Goal: Information Seeking & Learning: Learn about a topic

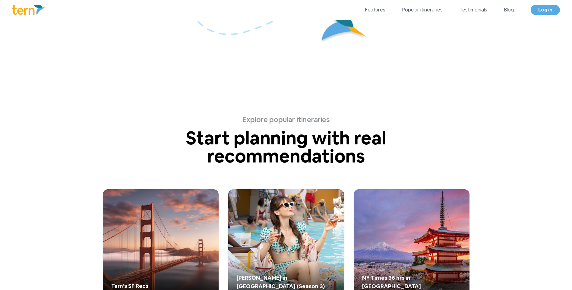
click at [178, 88] on div "Explore popular itineraries Start planning with real recommendations See what o…" at bounding box center [286, 235] width 386 height 308
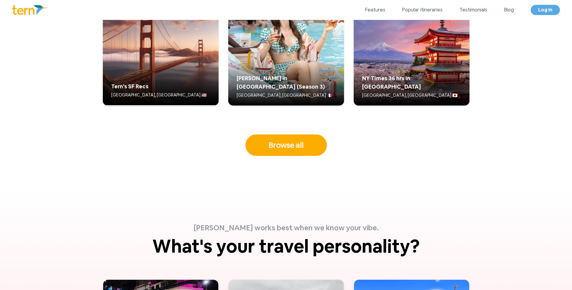
click at [207, 158] on div "Explore popular itineraries Start planning with real recommendations See what o…" at bounding box center [286, 36] width 386 height 308
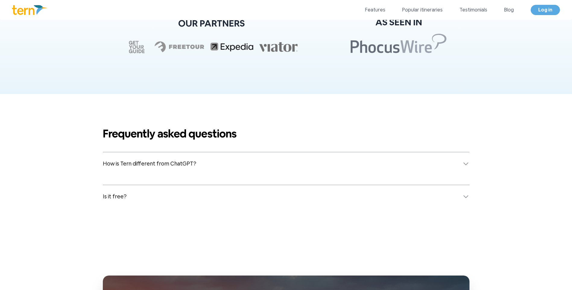
scroll to position [2339, 0]
click at [140, 179] on dl "How is Tern different from ChatGPT? Tern is purpose-built for travel — no promp…" at bounding box center [286, 180] width 367 height 56
click at [147, 165] on span "How is Tern different from ChatGPT?" at bounding box center [149, 164] width 93 height 8
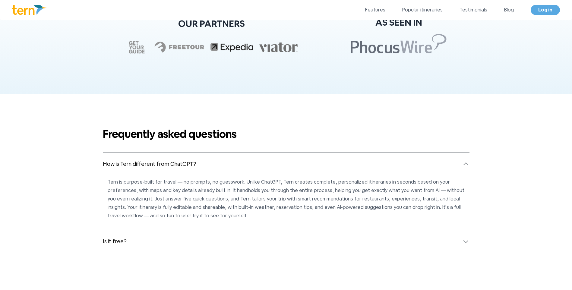
click at [147, 165] on span "How is Tern different from ChatGPT?" at bounding box center [149, 164] width 93 height 8
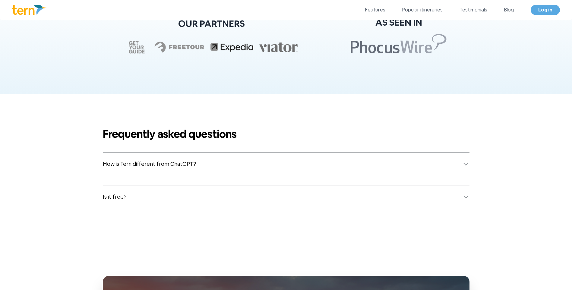
click at [136, 196] on button "Is it free?" at bounding box center [286, 196] width 367 height 23
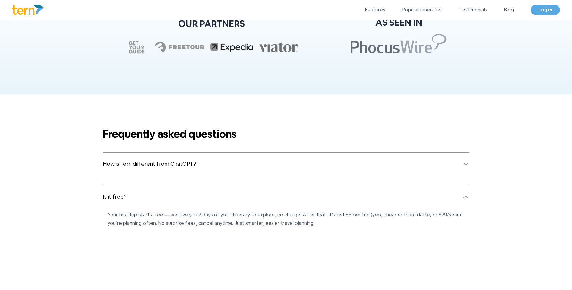
click at [136, 196] on button "Is it free?" at bounding box center [286, 196] width 367 height 23
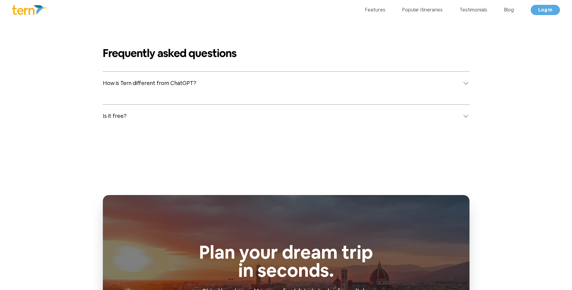
scroll to position [2460, 0]
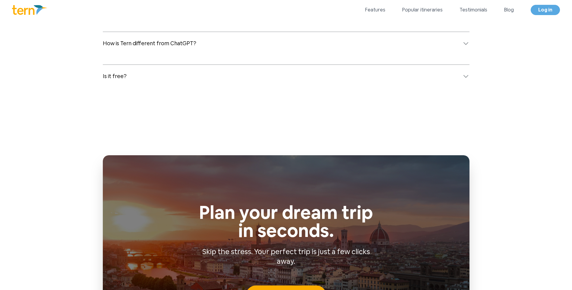
click at [141, 81] on button "Is it free?" at bounding box center [286, 76] width 367 height 23
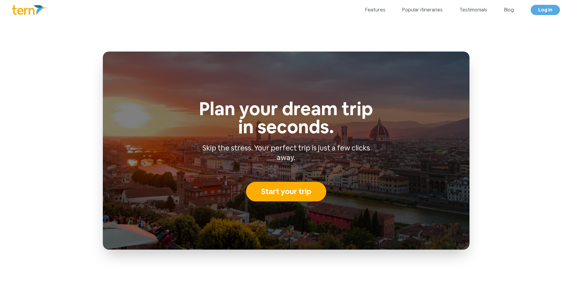
scroll to position [2552, 0]
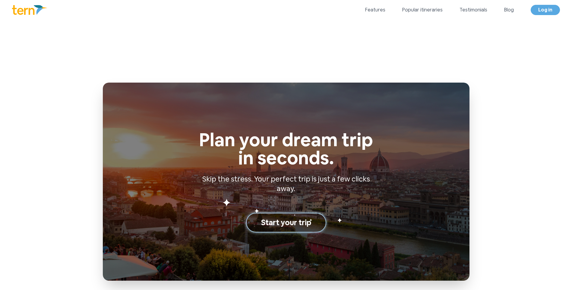
click at [301, 226] on button "Start your trip" at bounding box center [286, 223] width 80 height 20
